Goal: Task Accomplishment & Management: Use online tool/utility

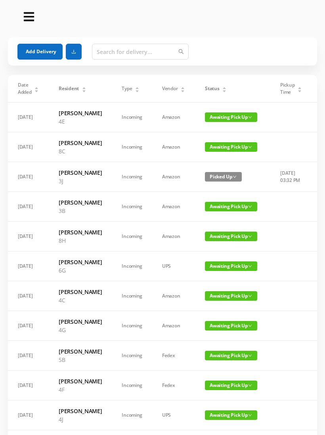
click at [26, 49] on button "Add Delivery" at bounding box center [39, 52] width 45 height 16
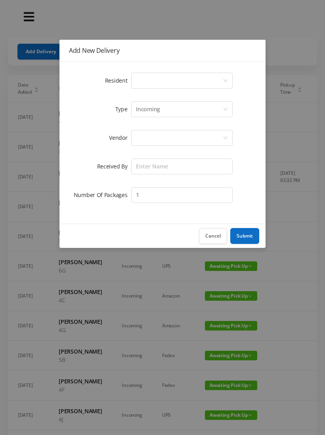
click at [138, 82] on div "Select a person" at bounding box center [179, 80] width 87 height 15
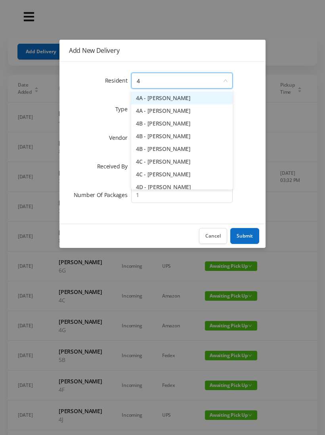
type input "4f"
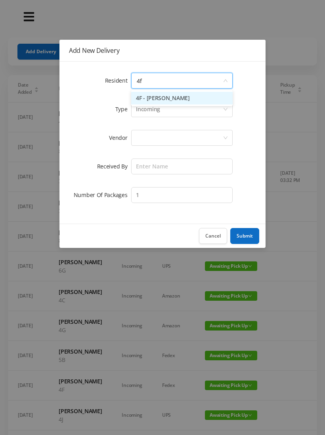
click at [152, 93] on li "4F - Rebecca Gildiner" at bounding box center [182, 98] width 102 height 13
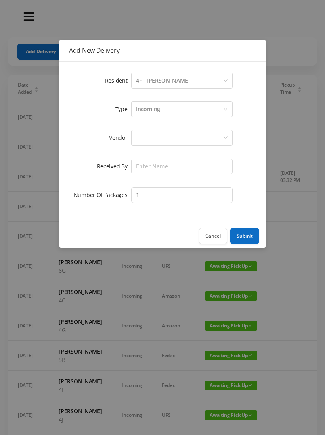
click at [139, 140] on div at bounding box center [179, 137] width 87 height 15
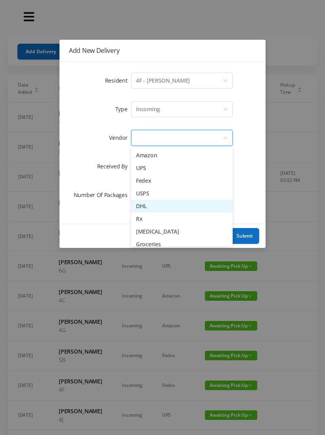
click at [135, 206] on li "DHL" at bounding box center [182, 206] width 102 height 13
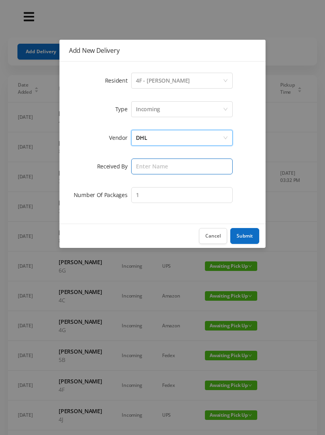
click at [138, 163] on input "text" at bounding box center [182, 166] width 102 height 16
type input "Mike"
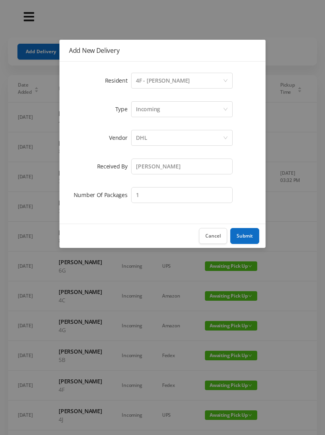
click at [247, 238] on button "Submit" at bounding box center [245, 236] width 29 height 16
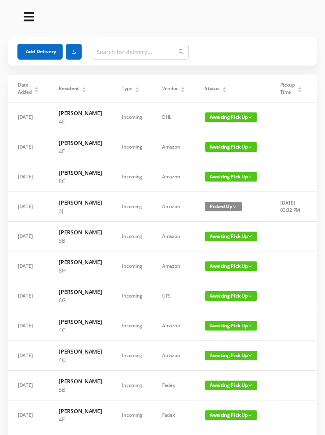
click at [219, 85] on div "Status" at bounding box center [216, 88] width 22 height 7
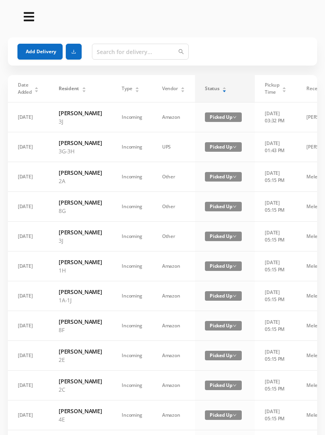
click at [223, 86] on icon "icon: caret-up" at bounding box center [225, 88] width 4 height 4
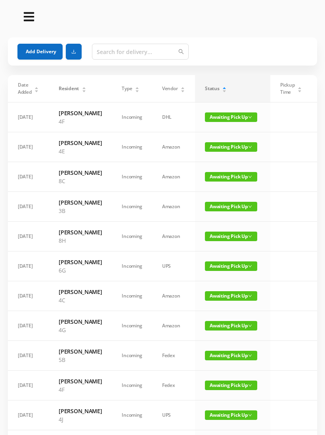
click at [232, 152] on span "Awaiting Pick Up" at bounding box center [231, 147] width 52 height 10
click at [227, 188] on link "Picked Up" at bounding box center [227, 187] width 52 height 13
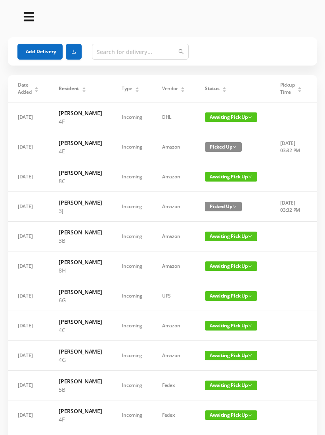
click at [223, 92] on div "Status" at bounding box center [216, 88] width 22 height 7
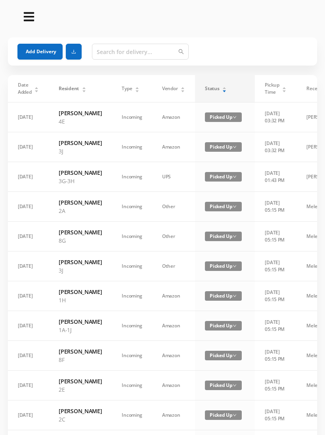
click at [215, 85] on div "Status" at bounding box center [216, 88] width 22 height 7
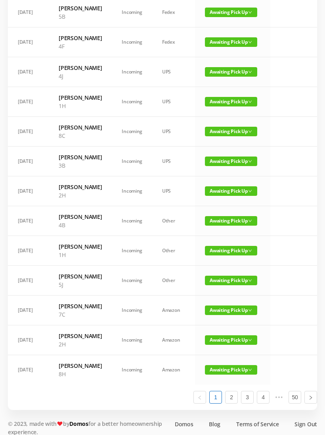
scroll to position [313, 0]
click at [230, 106] on span "Awaiting Pick Up" at bounding box center [231, 102] width 52 height 10
click at [227, 198] on link "Picked Up" at bounding box center [227, 200] width 52 height 13
click at [231, 225] on span "Awaiting Pick Up" at bounding box center [231, 221] width 52 height 10
click at [229, 352] on link "Picked Up" at bounding box center [227, 352] width 52 height 13
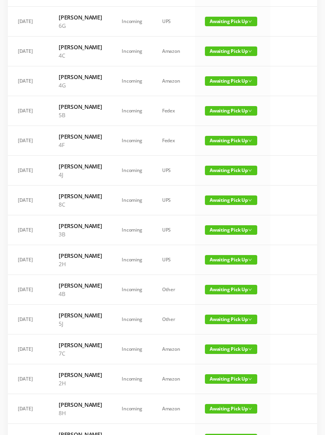
scroll to position [0, 0]
